Goal: Find specific page/section: Find specific page/section

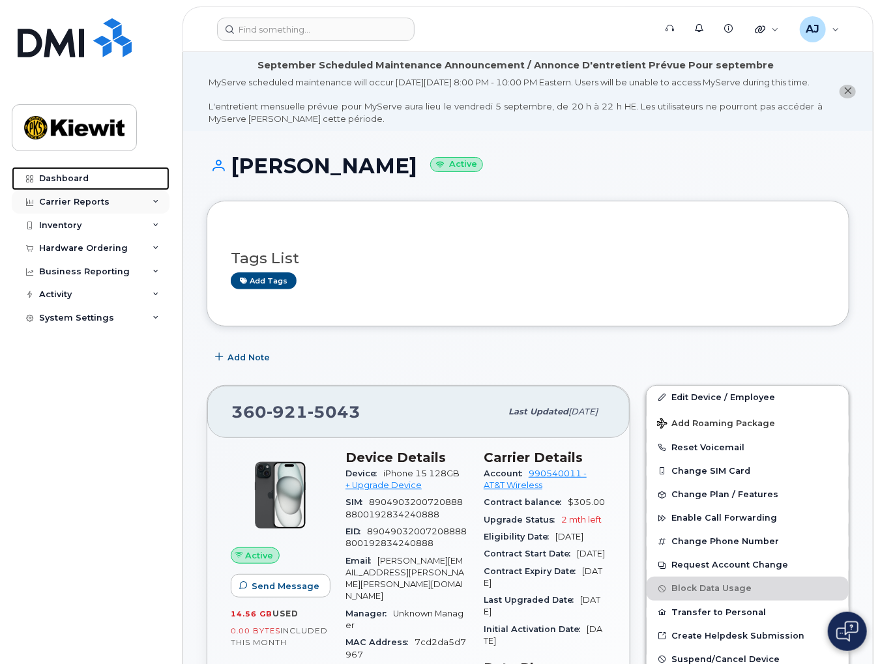
drag, startPoint x: 61, startPoint y: 181, endPoint x: 62, endPoint y: 195, distance: 13.7
click at [61, 181] on div "Dashboard" at bounding box center [64, 178] width 50 height 10
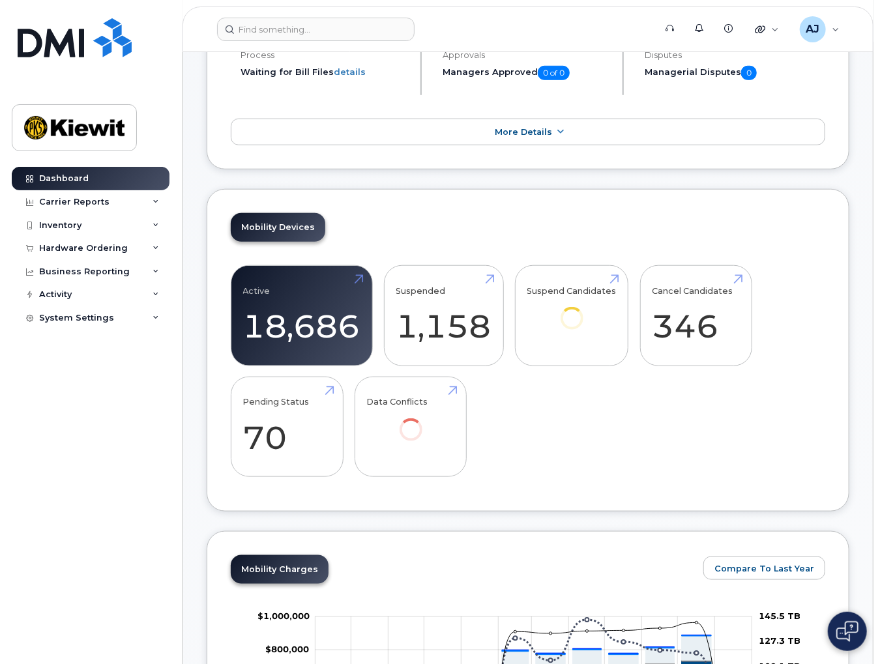
scroll to position [587, 0]
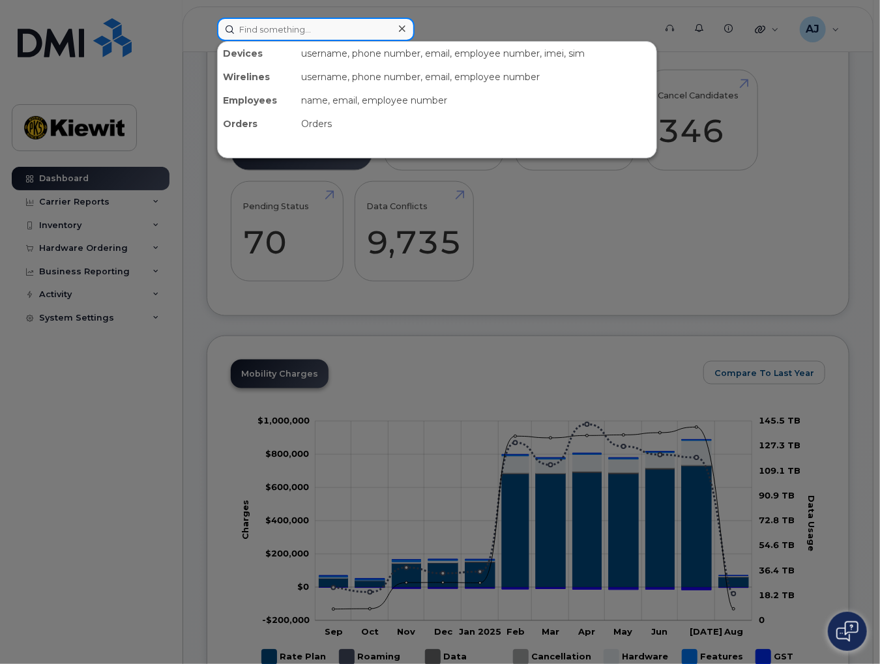
click at [266, 28] on input at bounding box center [315, 29] width 197 height 23
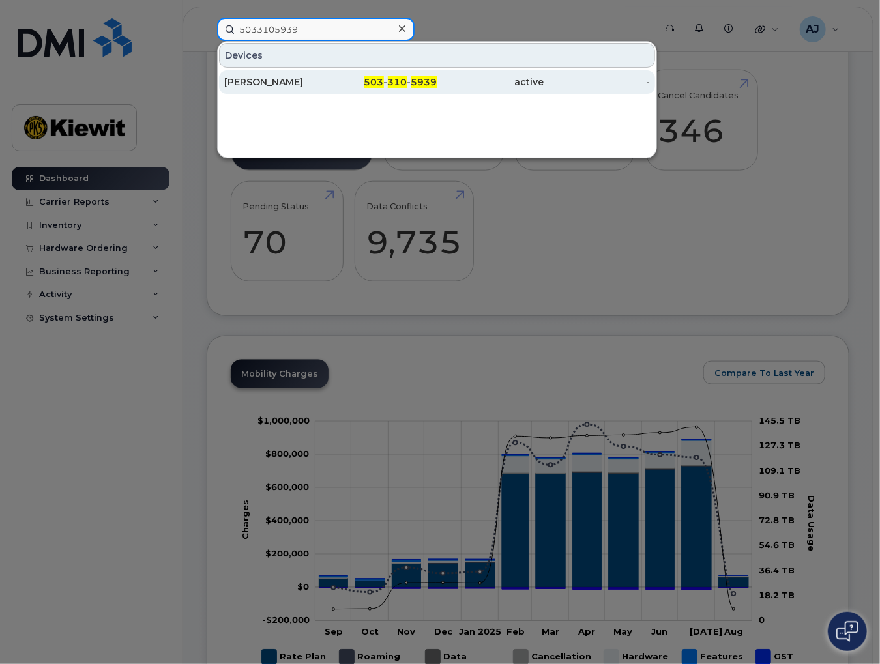
type input "5033105939"
click at [267, 80] on div "[PERSON_NAME]" at bounding box center [277, 82] width 106 height 13
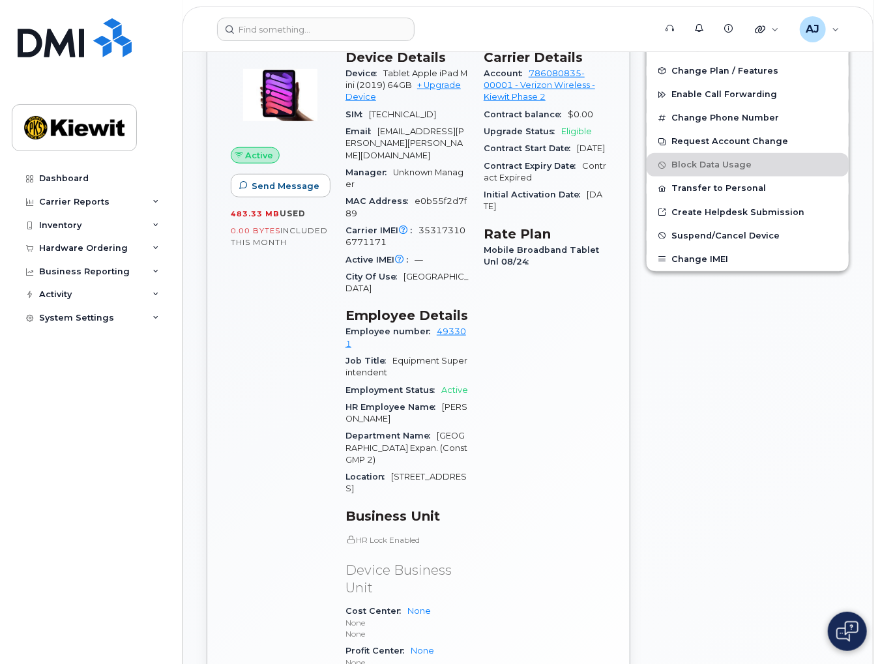
scroll to position [456, 0]
